Goal: Information Seeking & Learning: Learn about a topic

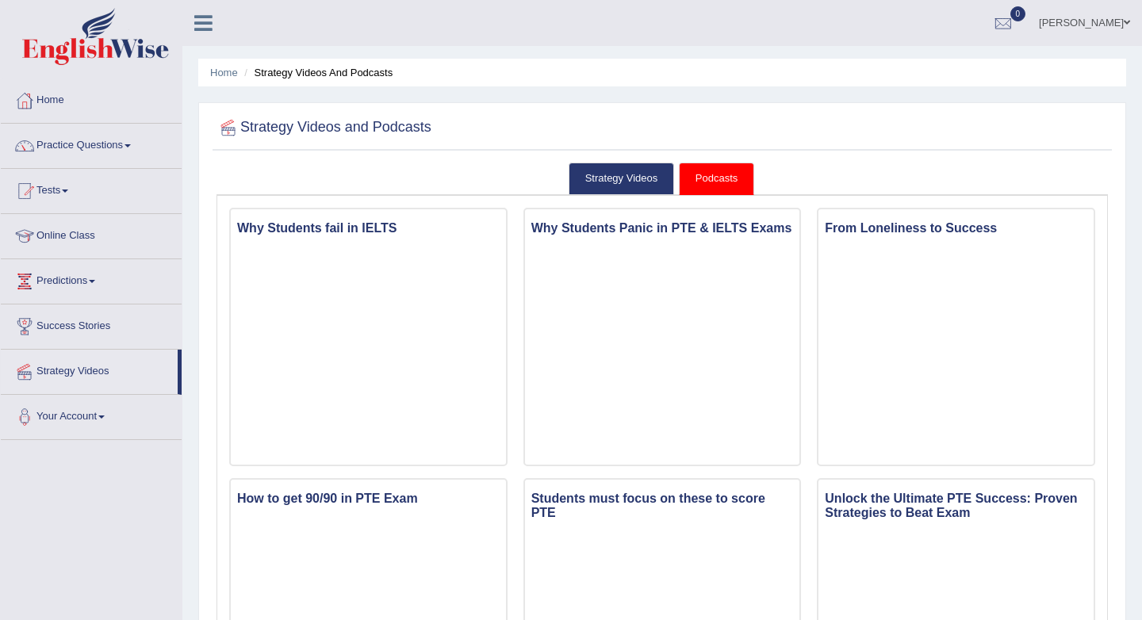
click at [66, 235] on link "Online Class" at bounding box center [91, 234] width 181 height 40
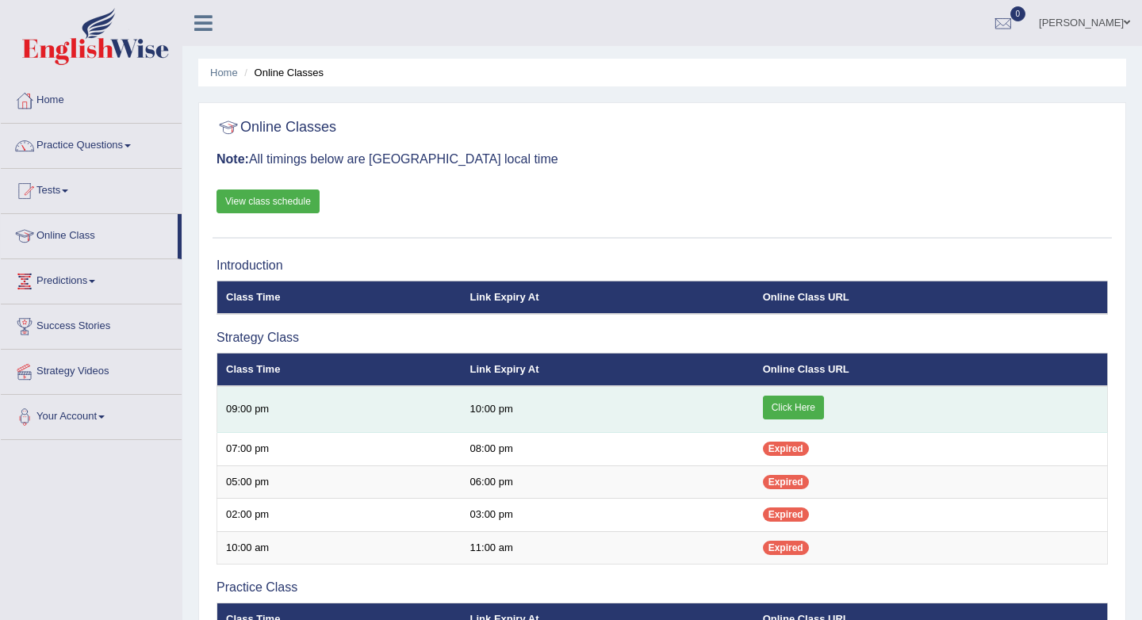
click at [777, 405] on link "Click Here" at bounding box center [793, 408] width 61 height 24
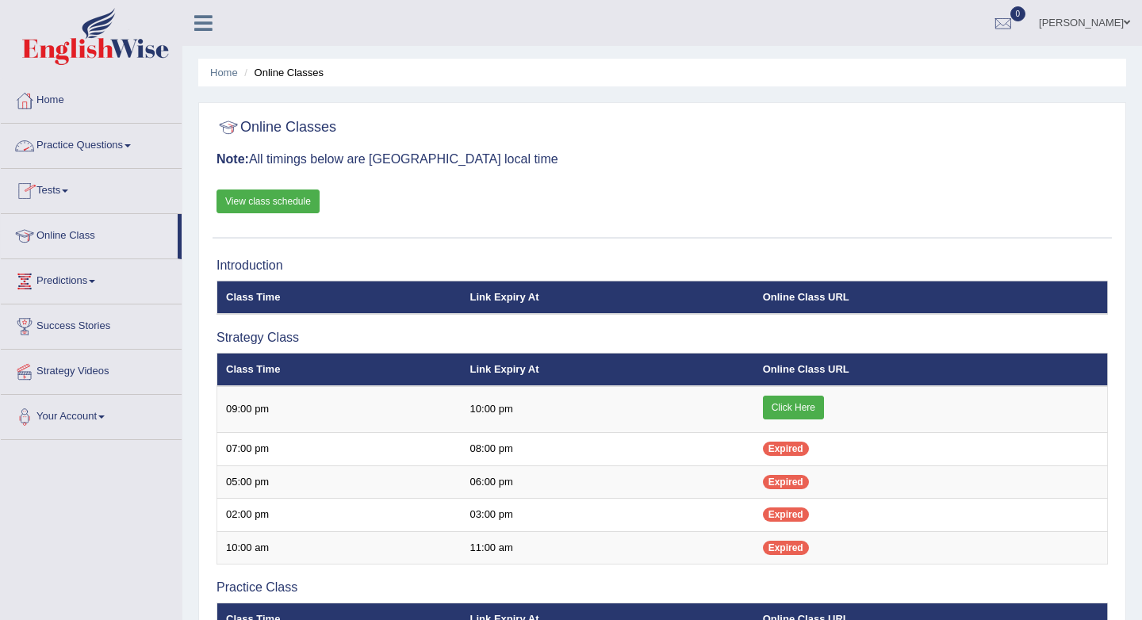
click at [140, 143] on link "Practice Questions" at bounding box center [91, 144] width 181 height 40
click at [131, 144] on span at bounding box center [127, 145] width 6 height 3
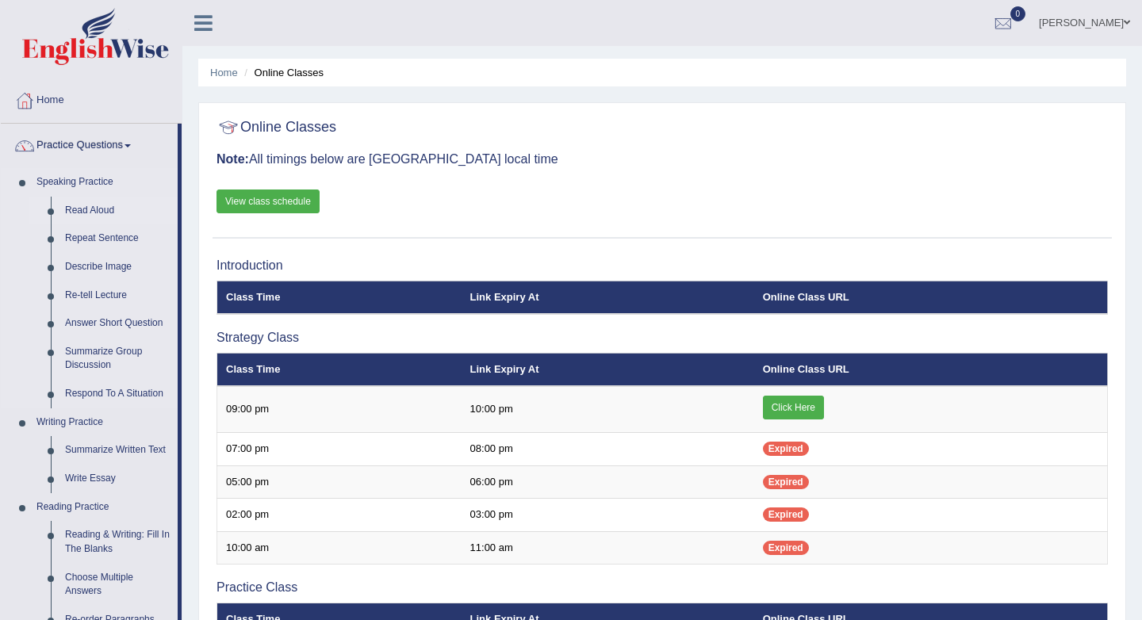
click at [119, 203] on link "Read Aloud" at bounding box center [118, 211] width 120 height 29
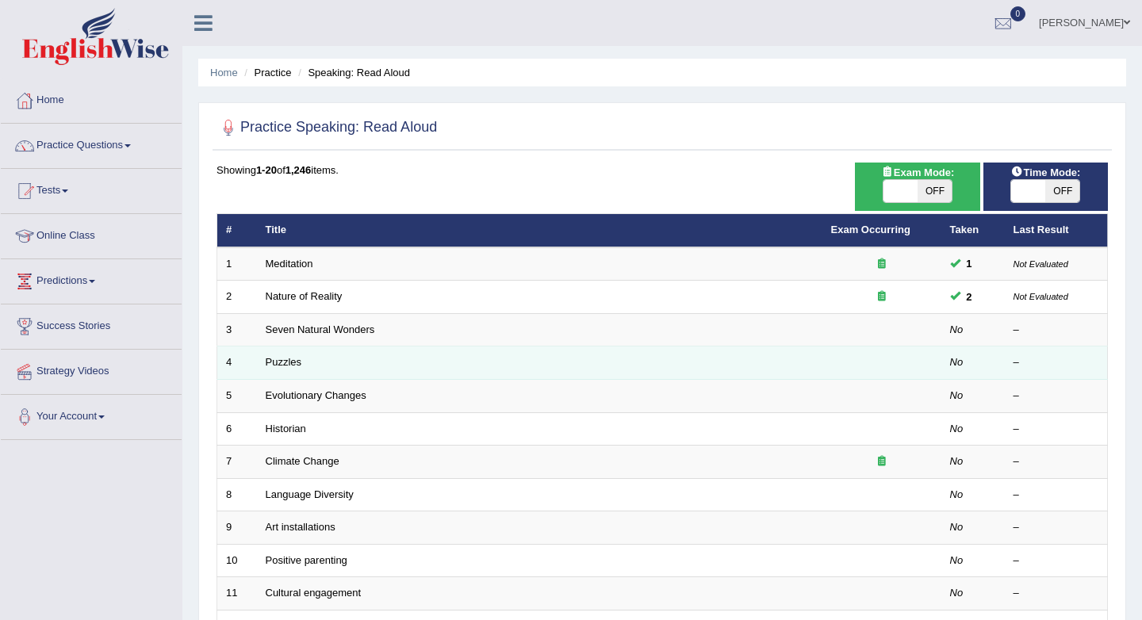
click at [720, 365] on td "Puzzles" at bounding box center [539, 362] width 565 height 33
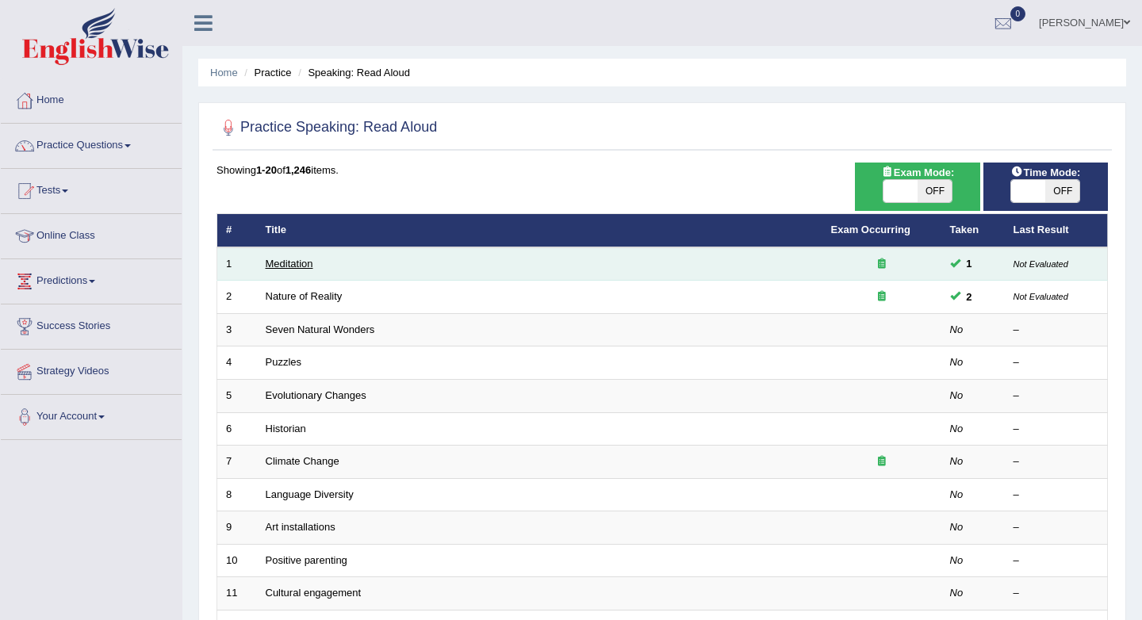
click at [302, 267] on link "Meditation" at bounding box center [290, 264] width 48 height 12
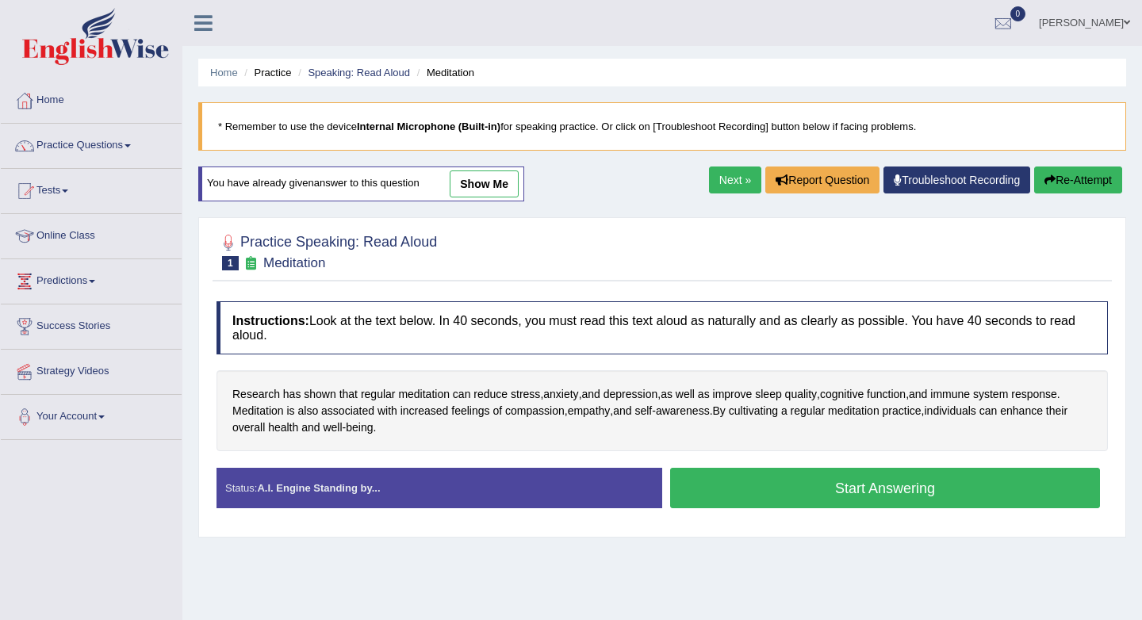
click at [709, 176] on link "Next »" at bounding box center [735, 179] width 52 height 27
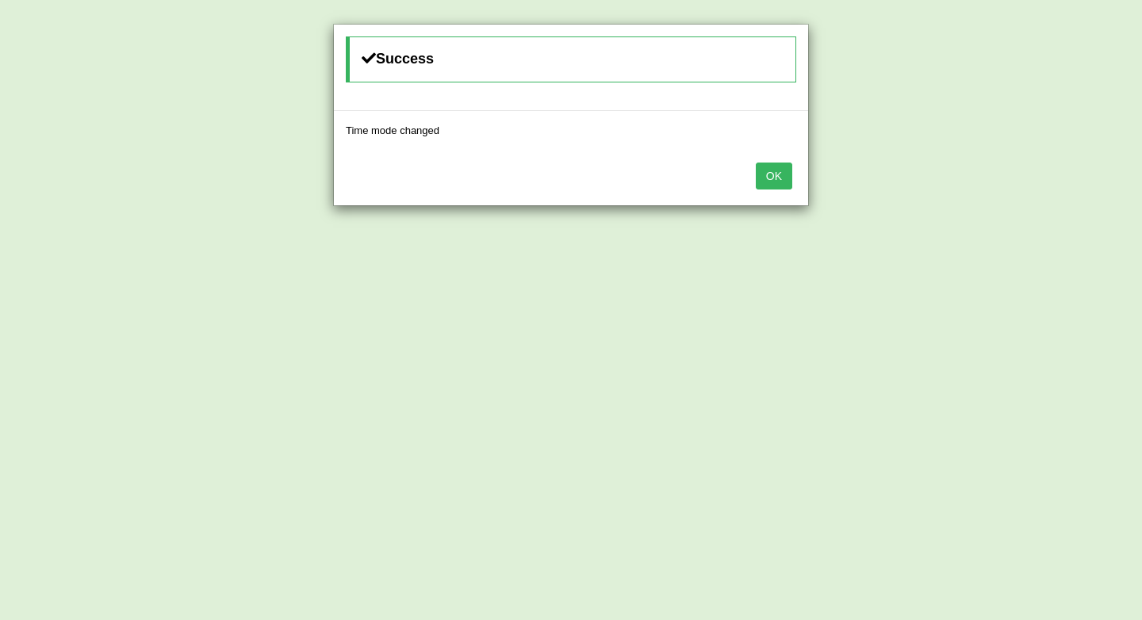
click at [775, 171] on button "OK" at bounding box center [774, 176] width 36 height 27
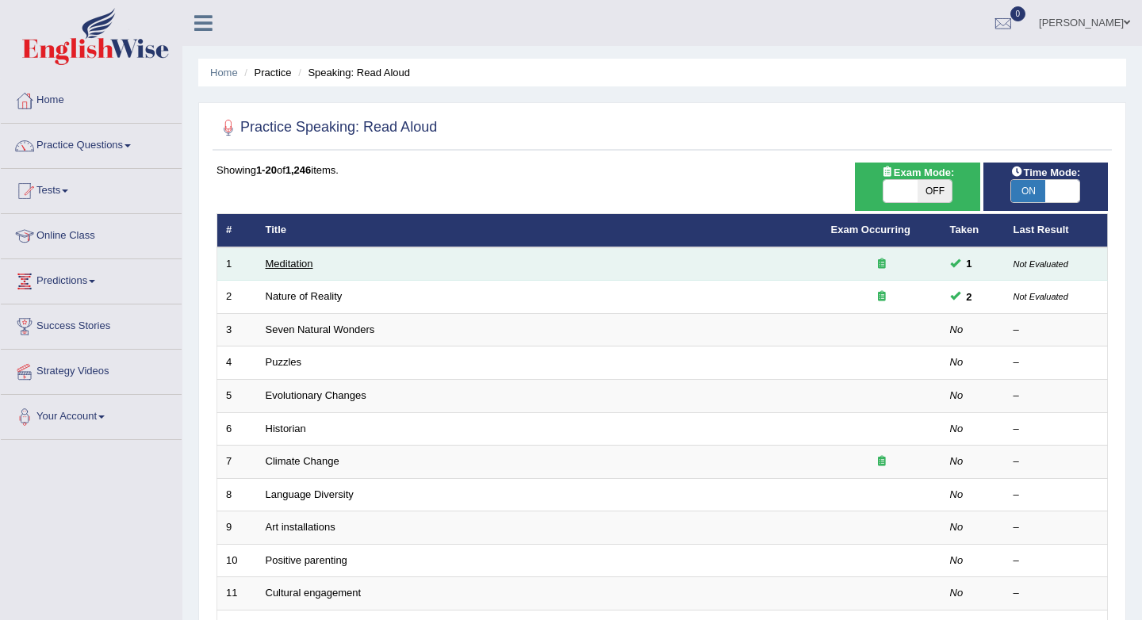
click at [295, 261] on link "Meditation" at bounding box center [290, 264] width 48 height 12
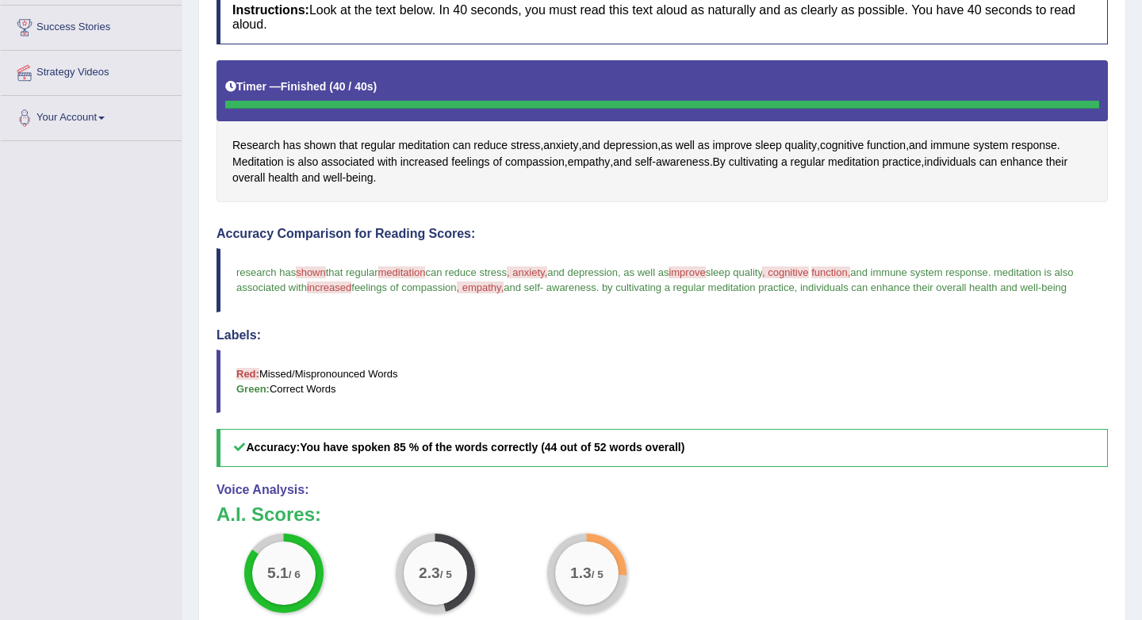
scroll to position [296, 0]
